Goal: Find specific fact: Find specific fact

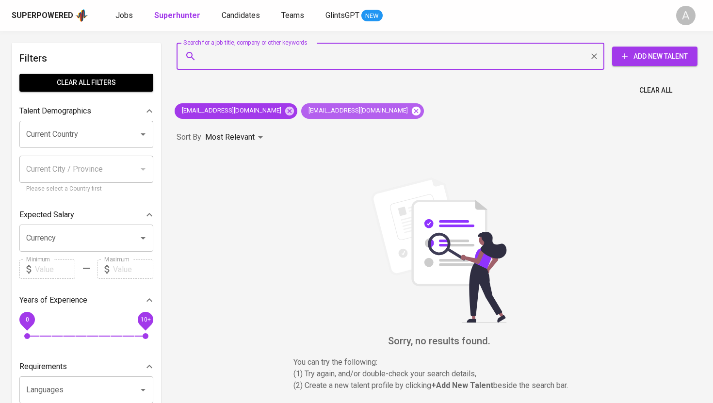
click at [412, 109] on icon at bounding box center [416, 110] width 9 height 9
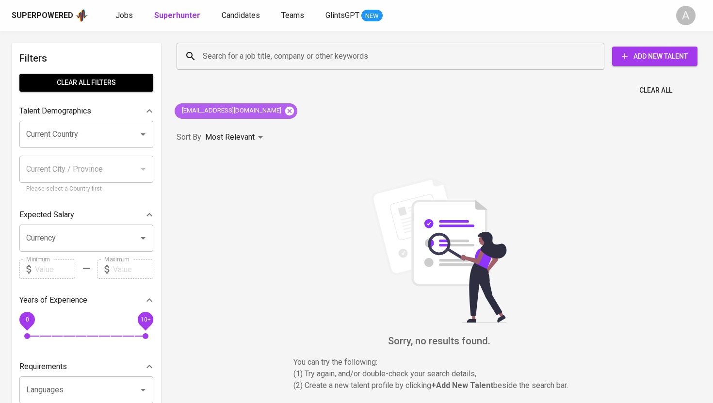
click at [285, 109] on icon at bounding box center [289, 110] width 9 height 9
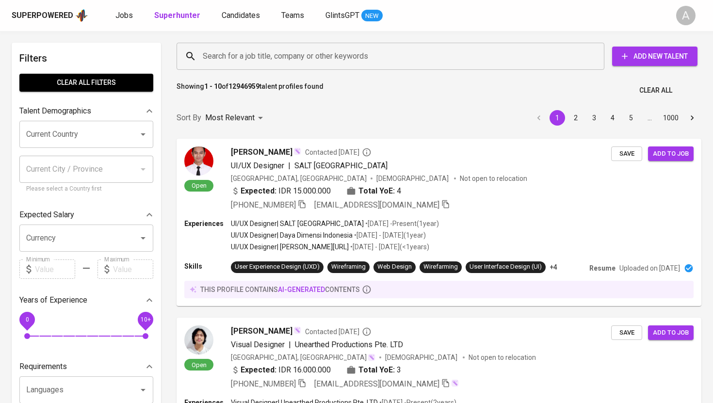
click at [335, 55] on input "Search for a job title, company or other keywords" at bounding box center [392, 56] width 385 height 18
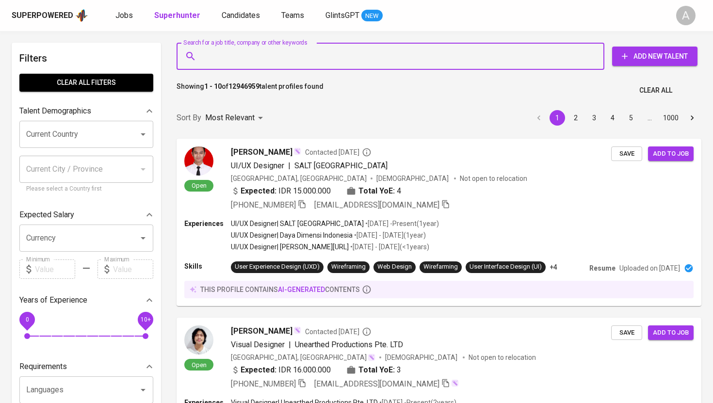
paste input "[EMAIL_ADDRESS][DOMAIN_NAME]"
type input "[EMAIL_ADDRESS][DOMAIN_NAME]"
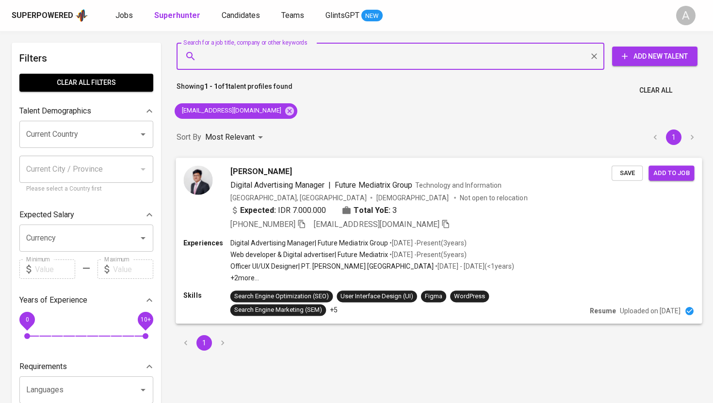
click at [308, 223] on div "[PHONE_NUMBER] [EMAIL_ADDRESS][DOMAIN_NAME]" at bounding box center [340, 224] width 220 height 12
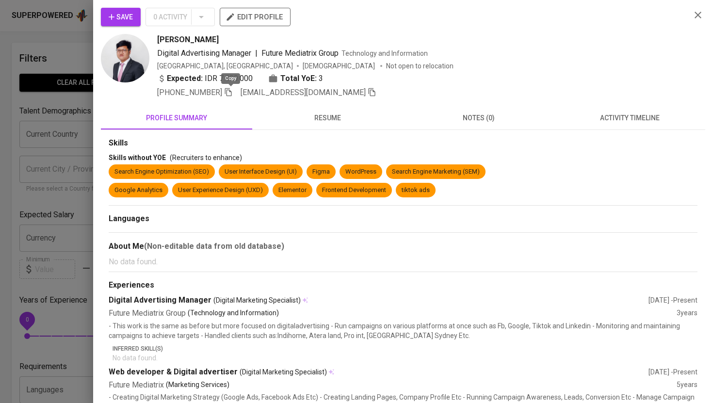
click at [231, 95] on icon "button" at bounding box center [228, 92] width 7 height 8
